Goal: Task Accomplishment & Management: Use online tool/utility

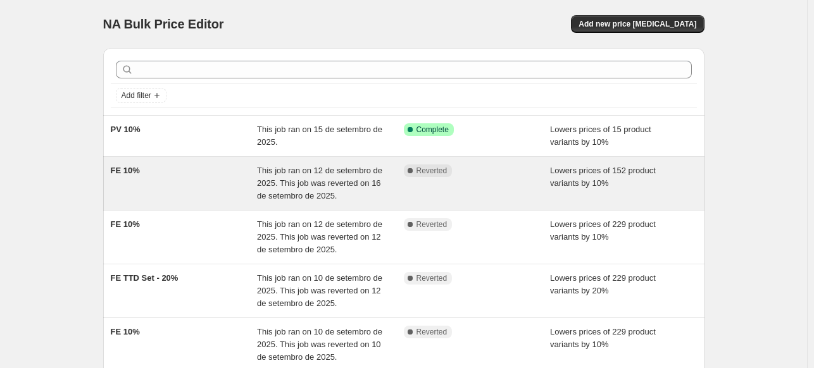
click at [191, 186] on div "FE 10%" at bounding box center [184, 184] width 147 height 38
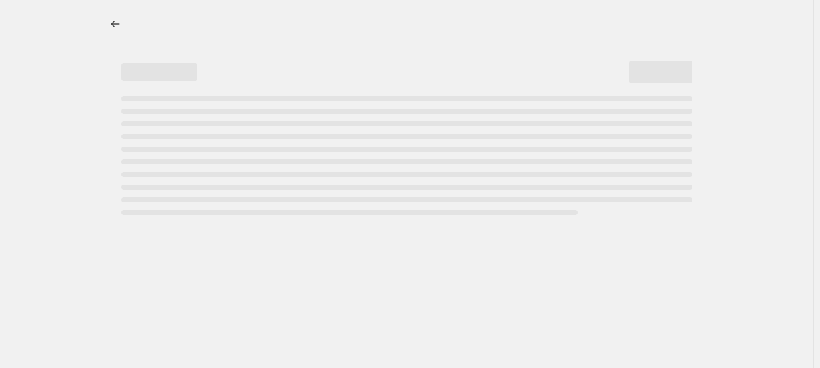
select select "percentage"
select select "not_equal"
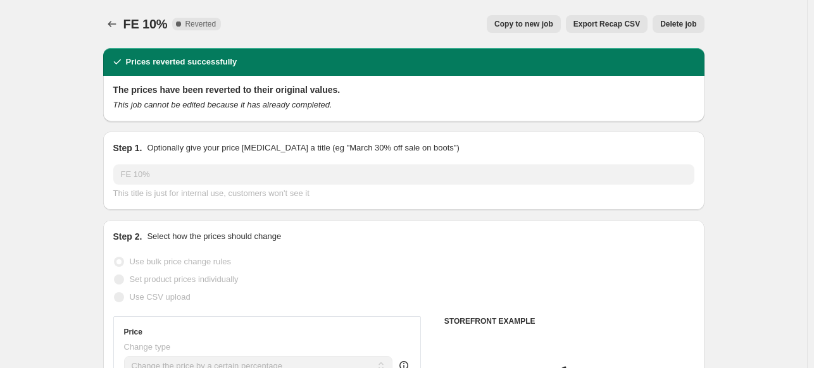
select select "collection"
click at [525, 24] on span "Copy to new job" at bounding box center [523, 24] width 59 height 10
select select "percentage"
select select "collection"
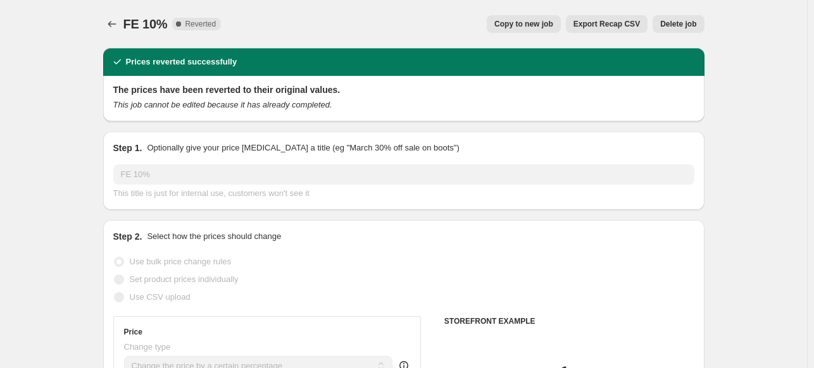
select select "collection"
select select "not_equal"
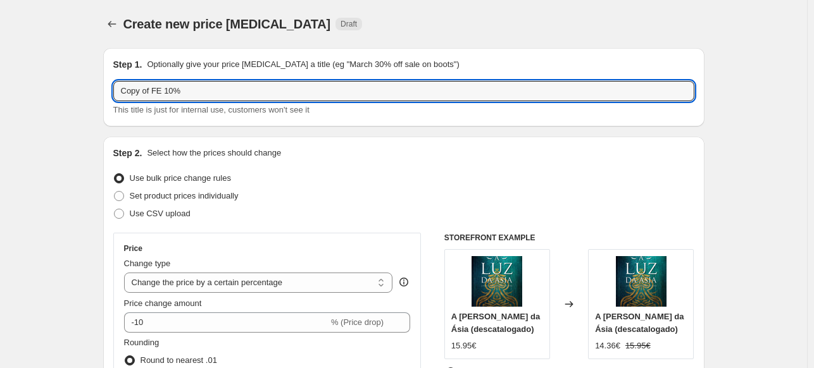
drag, startPoint x: 154, startPoint y: 92, endPoint x: 87, endPoint y: 88, distance: 67.8
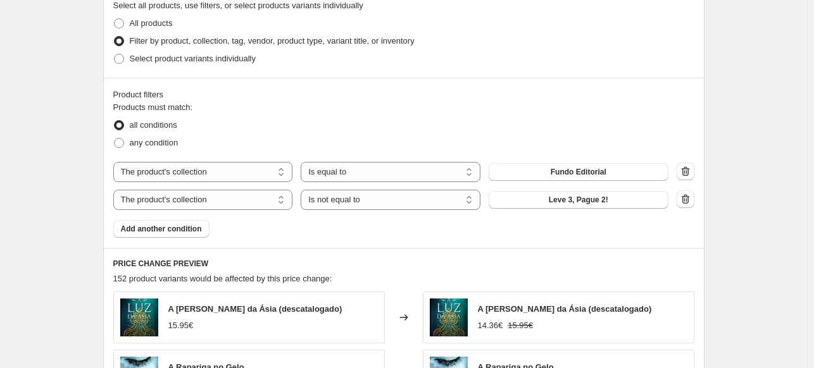
scroll to position [696, 0]
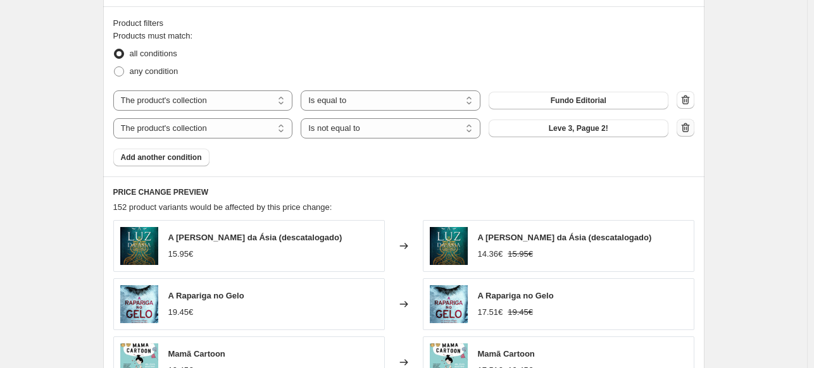
type input "FE 10%"
click at [689, 128] on icon "button" at bounding box center [685, 128] width 13 height 13
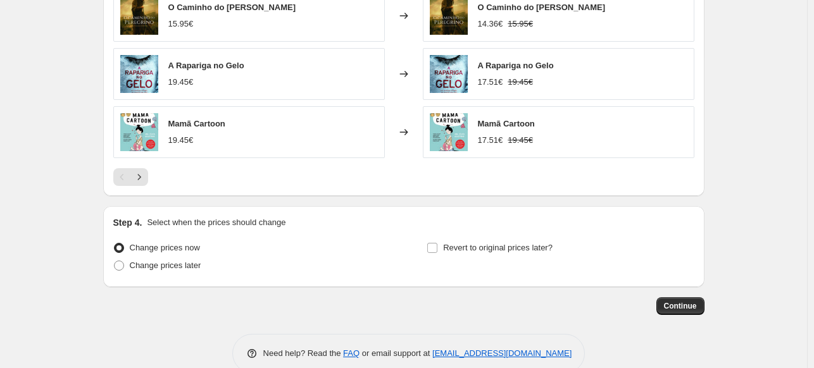
scroll to position [1038, 0]
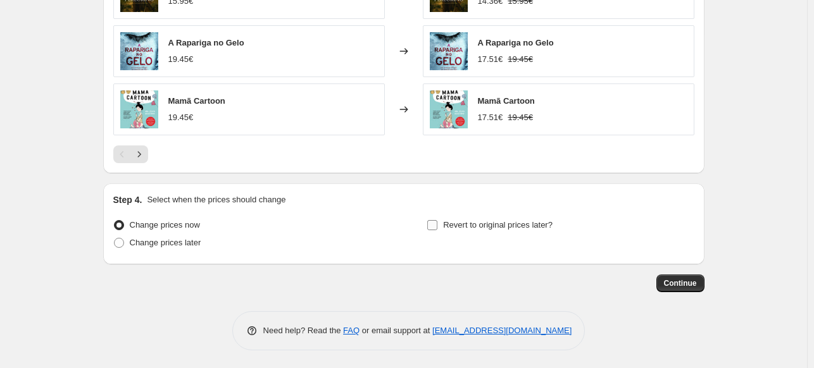
click at [436, 227] on input "Revert to original prices later?" at bounding box center [432, 225] width 10 height 10
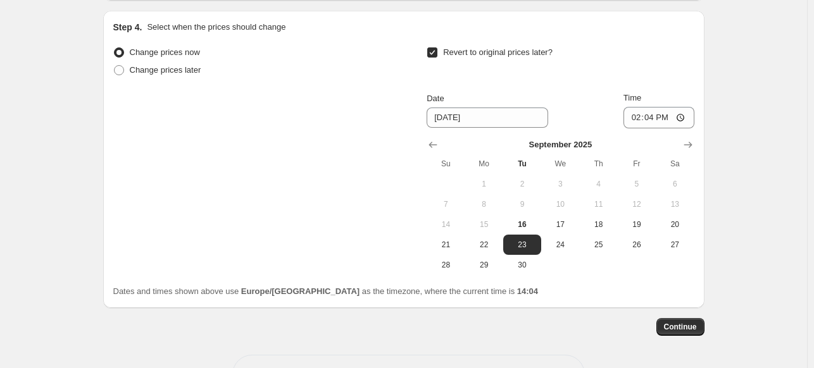
scroll to position [1191, 0]
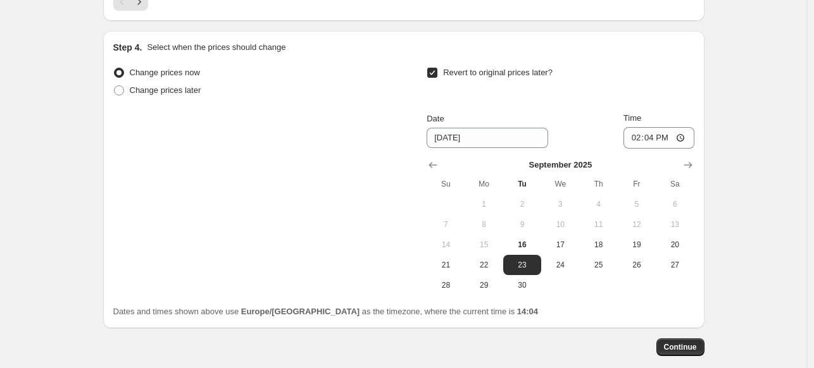
click at [437, 72] on input "Revert to original prices later?" at bounding box center [432, 73] width 10 height 10
checkbox input "false"
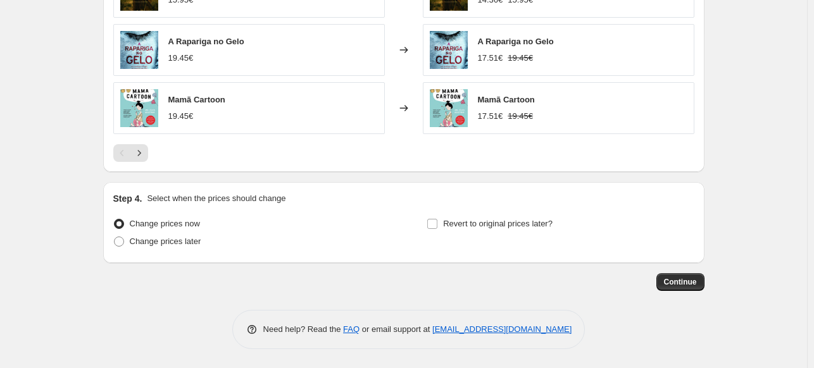
scroll to position [1038, 0]
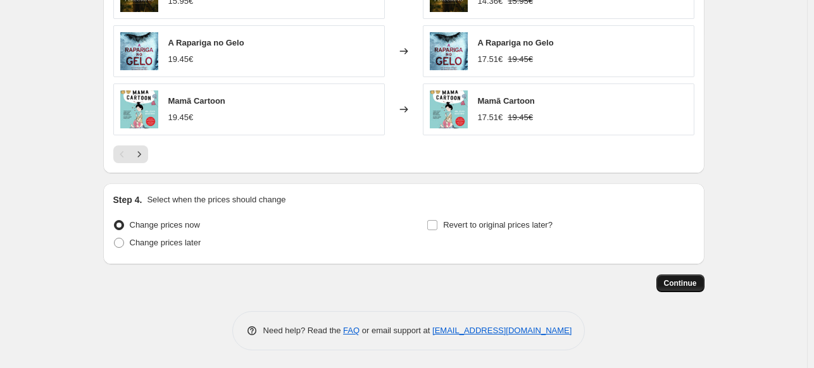
click at [679, 286] on span "Continue" at bounding box center [680, 284] width 33 height 10
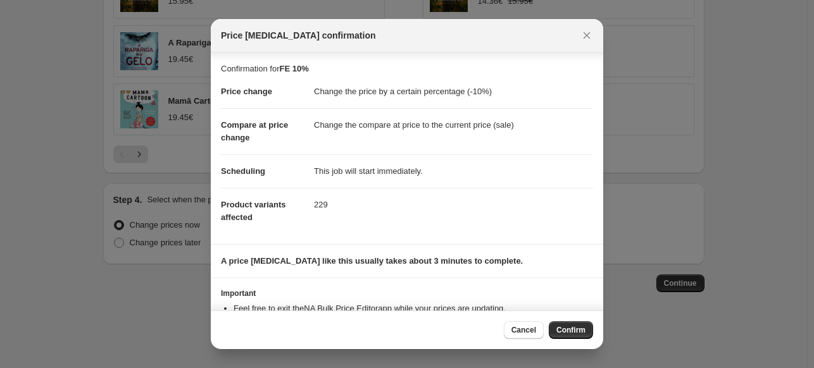
scroll to position [46, 0]
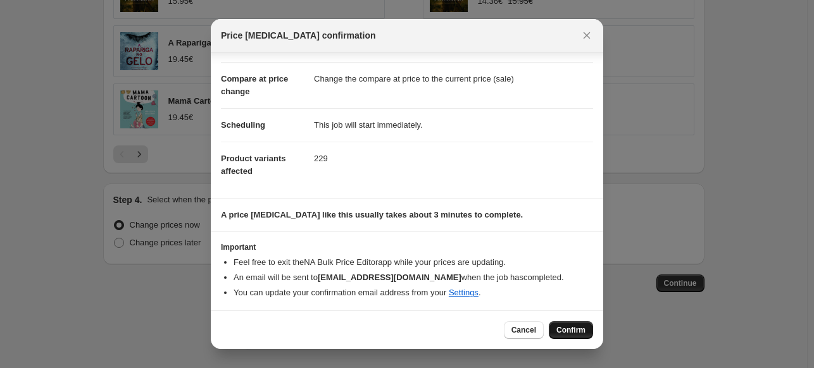
click at [562, 332] on span "Confirm" at bounding box center [570, 330] width 29 height 10
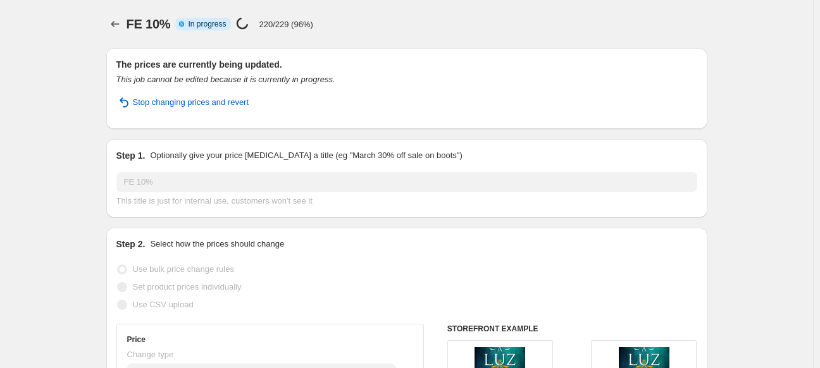
select select "percentage"
select select "collection"
